Goal: Information Seeking & Learning: Find specific fact

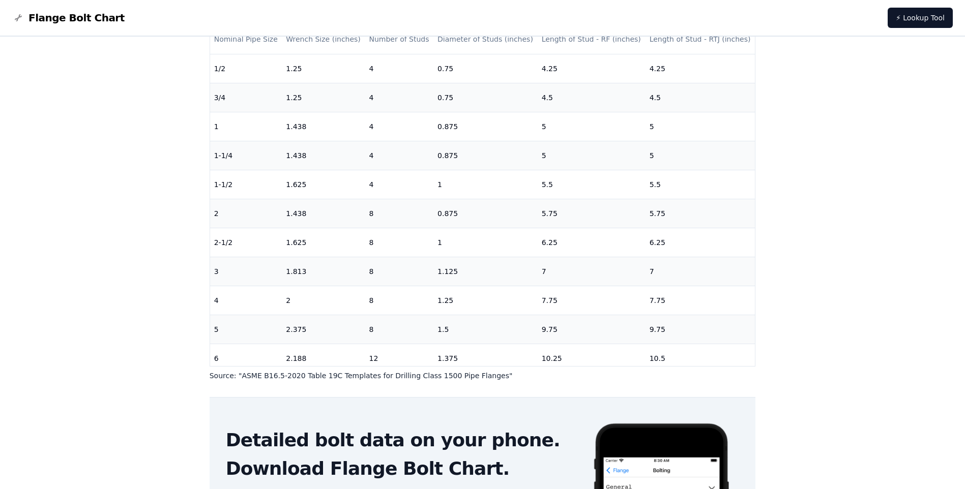
scroll to position [153, 0]
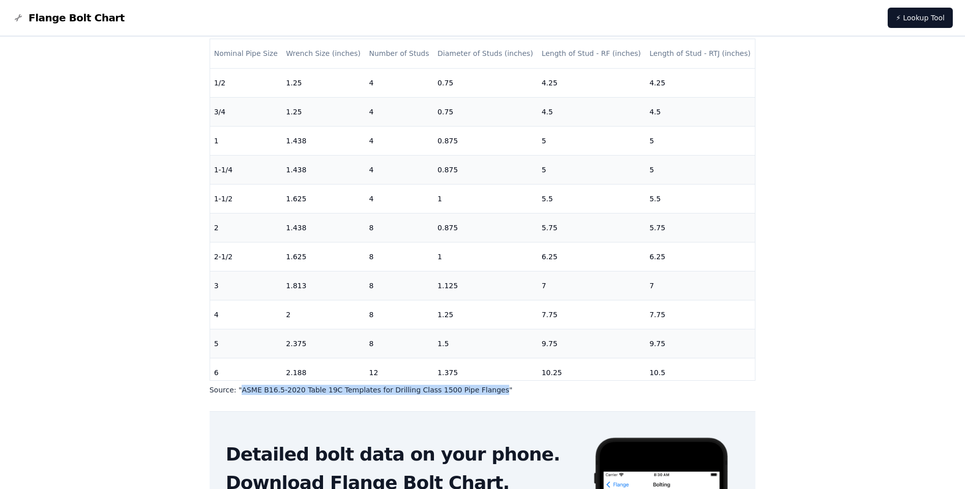
drag, startPoint x: 239, startPoint y: 390, endPoint x: 471, endPoint y: 389, distance: 231.9
click at [471, 389] on p "Source: " ASME B16.5-2020 Table 19C Templates for Drilling Class 1500 Pipe Flan…" at bounding box center [482, 390] width 546 height 10
copy p "ASME B16.5-2020 Table 19C Templates for Drilling Class 1500 Pipe Flanges"
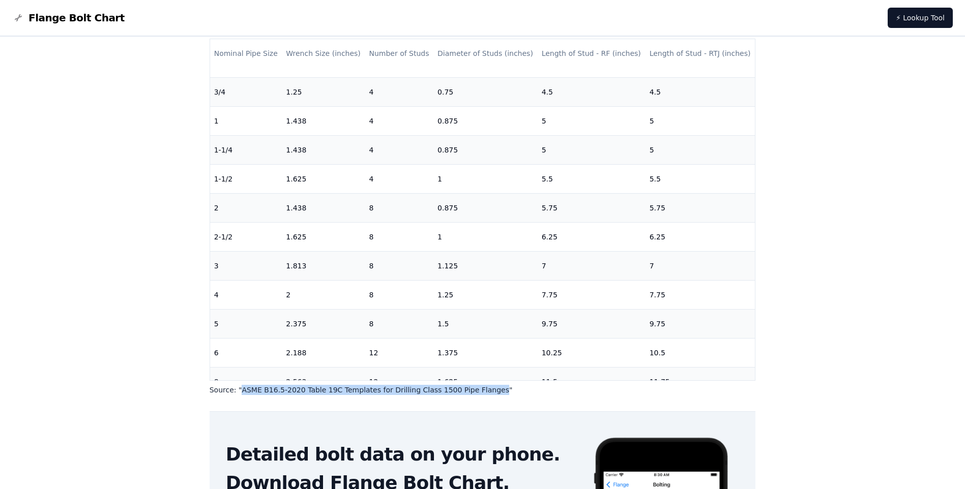
scroll to position [0, 0]
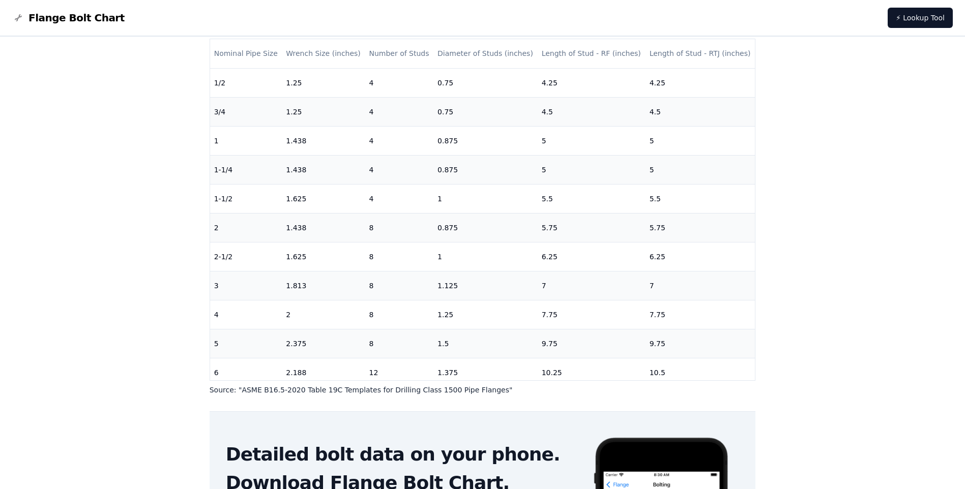
click at [910, 171] on div "# 1500 Flange Bolt Chart Warning: For reference only Bolt lengths are sourced f…" at bounding box center [482, 264] width 965 height 760
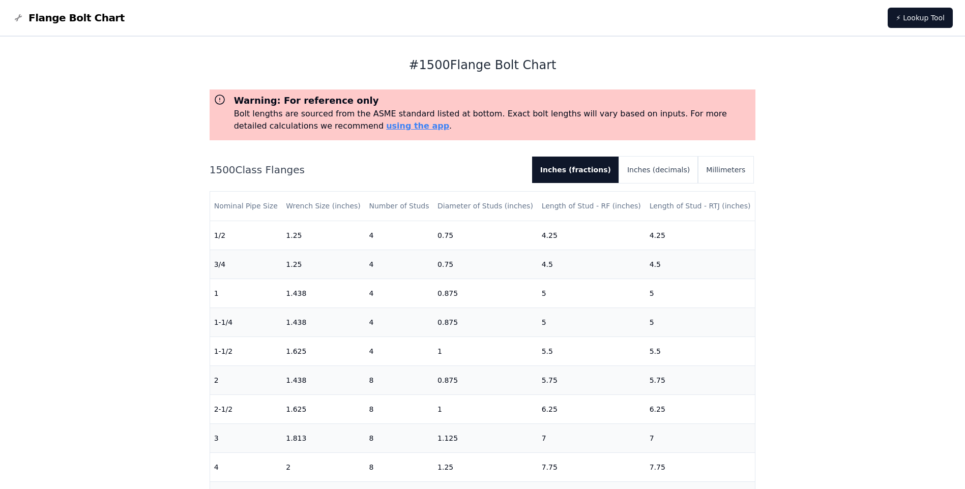
drag, startPoint x: 729, startPoint y: 200, endPoint x: 147, endPoint y: 293, distance: 589.1
click at [146, 293] on div "# 1500 Flange Bolt Chart Warning: For reference only Bolt lengths are sourced f…" at bounding box center [482, 417] width 965 height 760
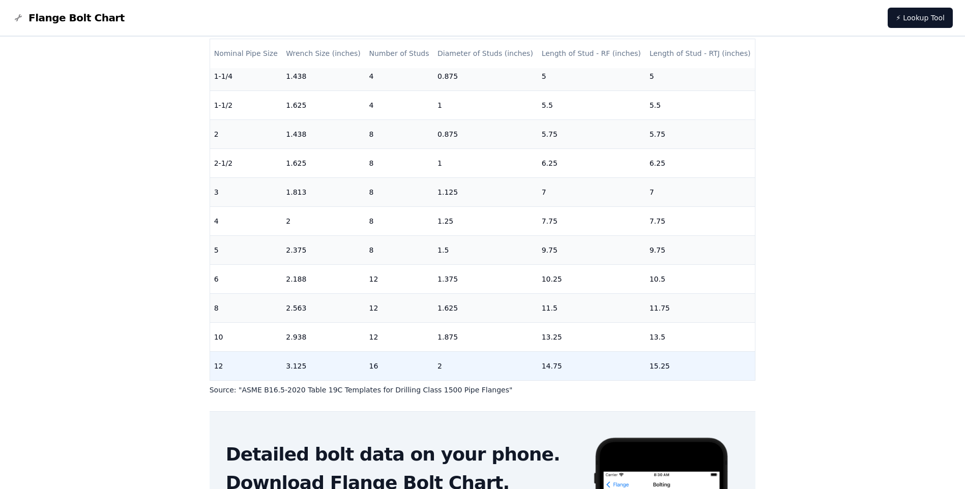
scroll to position [144, 0]
